Goal: Transaction & Acquisition: Obtain resource

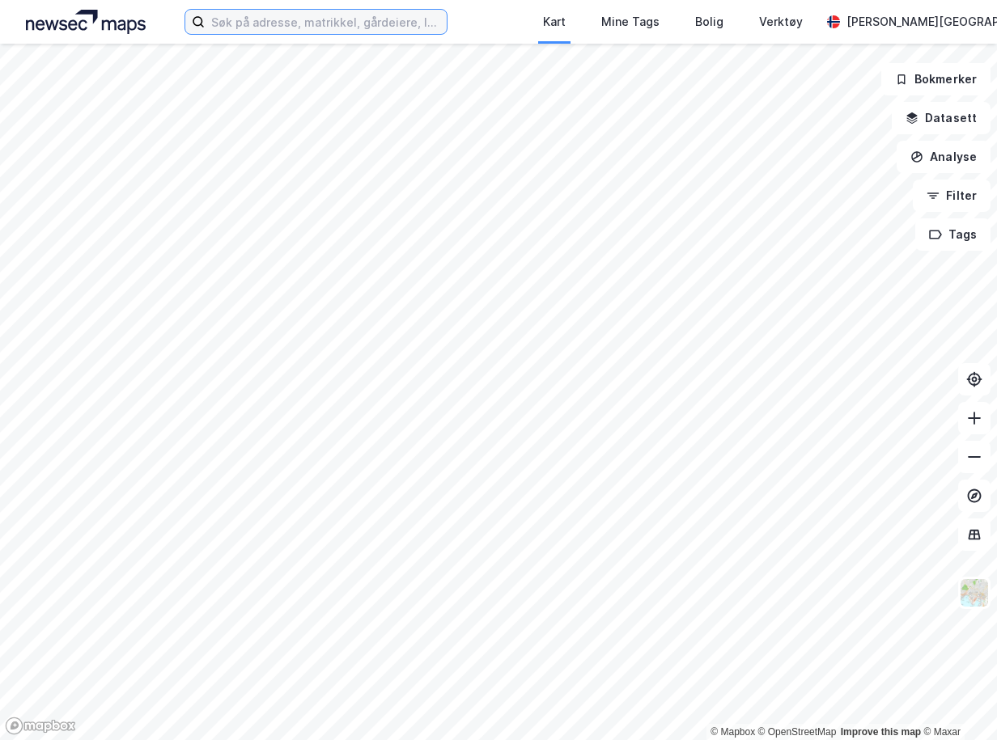
click at [368, 32] on input at bounding box center [326, 22] width 242 height 24
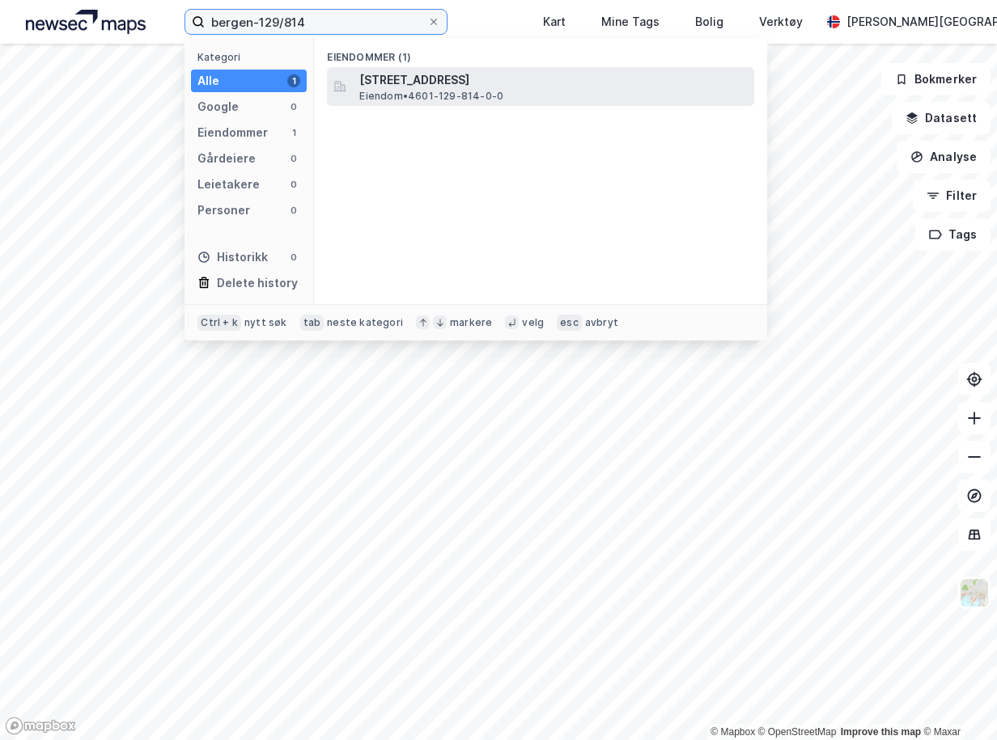
type input "bergen-129/814"
click at [521, 80] on span "[STREET_ADDRESS]" at bounding box center [553, 79] width 388 height 19
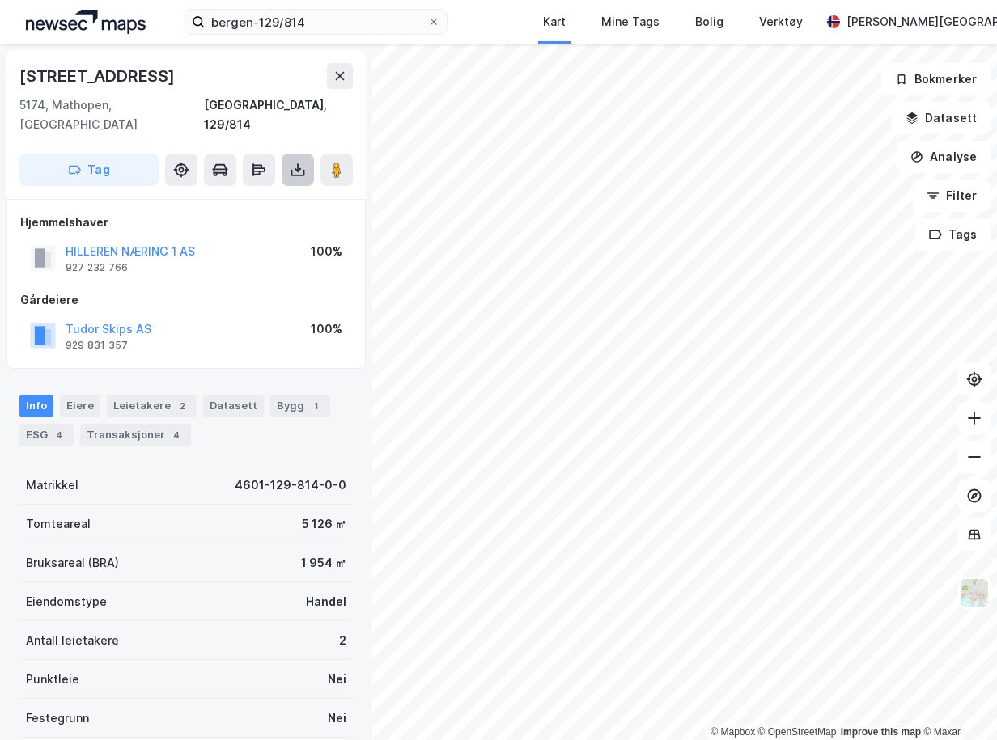
click at [297, 162] on icon at bounding box center [298, 170] width 16 height 16
click at [286, 222] on div "Last ned matrikkelrapport" at bounding box center [238, 228] width 134 height 13
click at [970, 426] on button at bounding box center [974, 418] width 32 height 32
click at [973, 454] on icon at bounding box center [974, 457] width 16 height 16
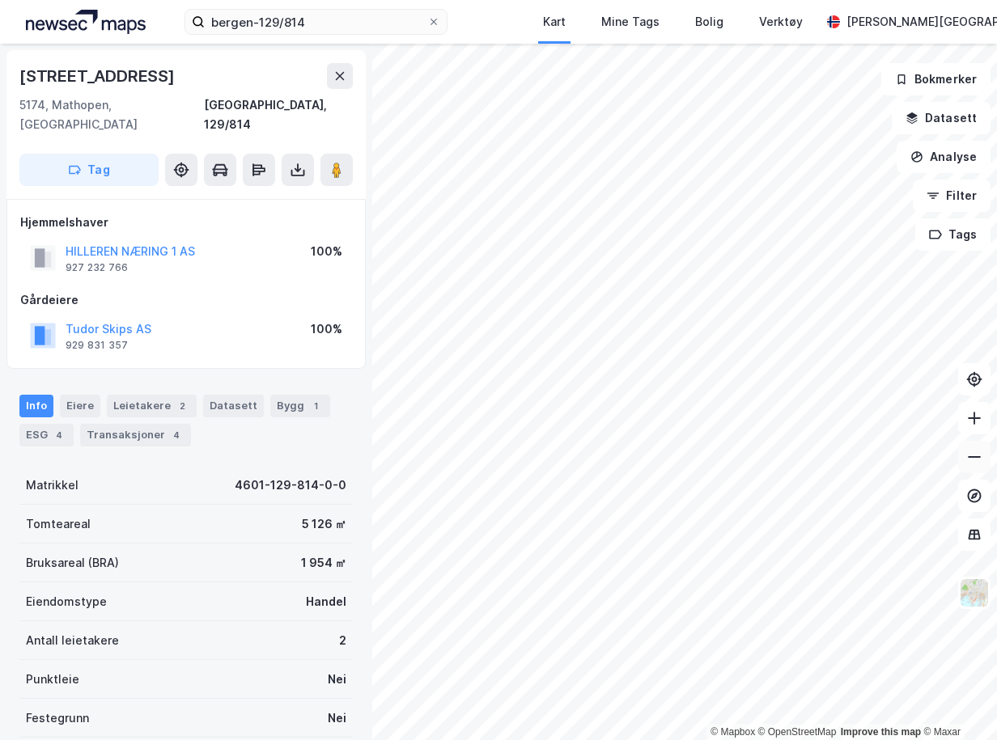
click at [973, 454] on icon at bounding box center [974, 457] width 16 height 16
